Goal: Check status: Check status

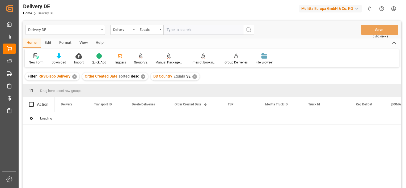
click at [76, 77] on div "✕" at bounding box center [74, 76] width 5 height 5
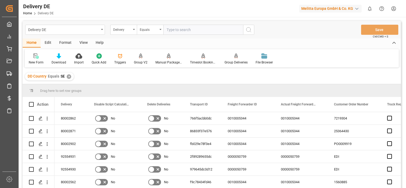
click at [205, 29] on input "text" at bounding box center [203, 30] width 80 height 10
paste input "92555194"
type input "92555194"
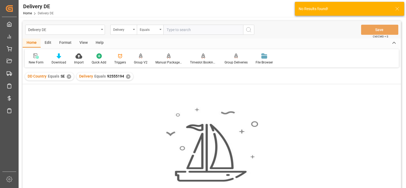
click at [69, 77] on div "✕" at bounding box center [69, 76] width 5 height 5
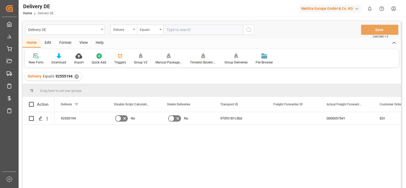
click at [76, 76] on div "✕" at bounding box center [76, 76] width 5 height 5
